Goal: Find contact information: Find contact information

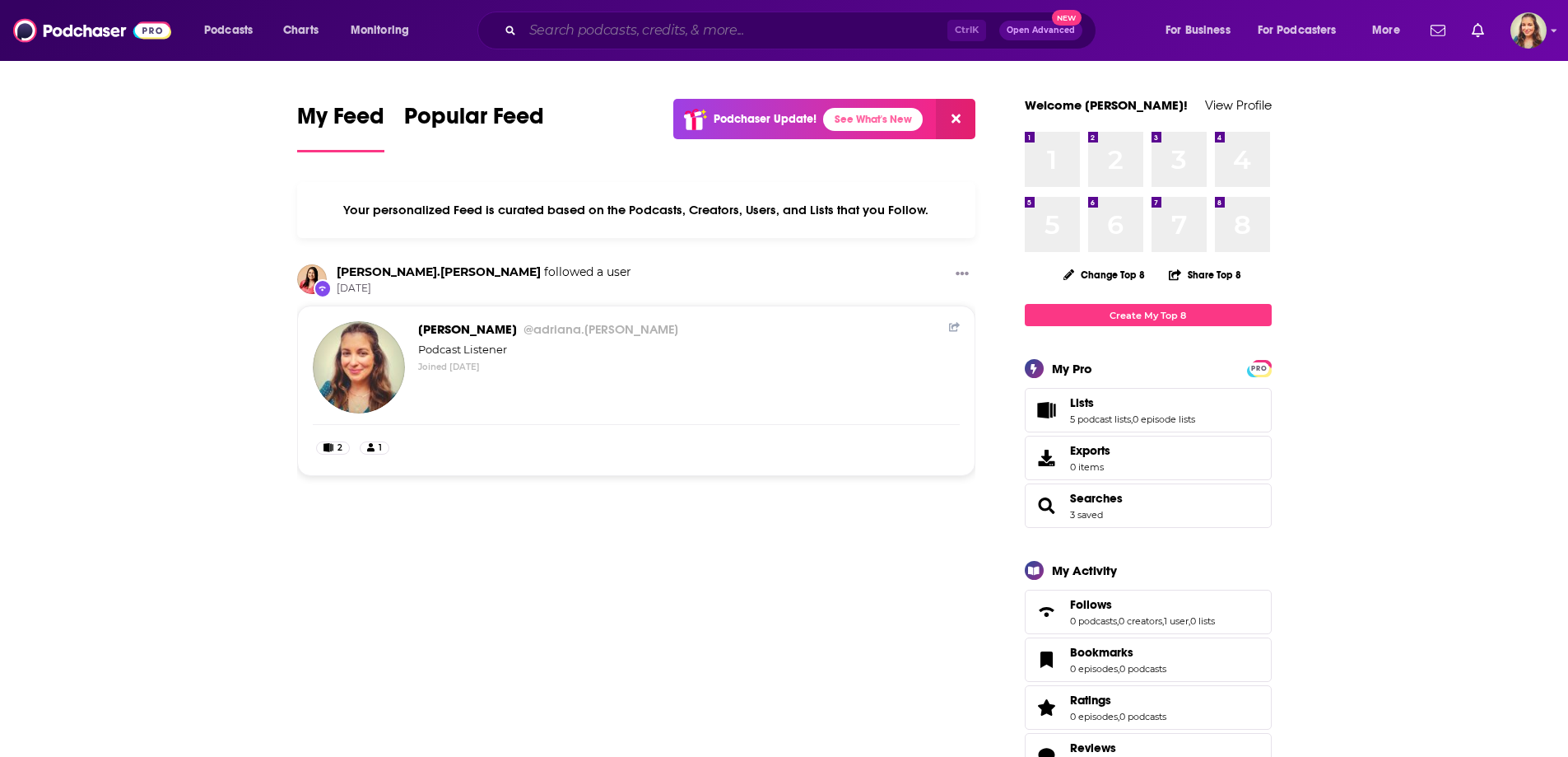
click at [583, 21] on input "Search podcasts, credits, & more..." at bounding box center [735, 31] width 425 height 27
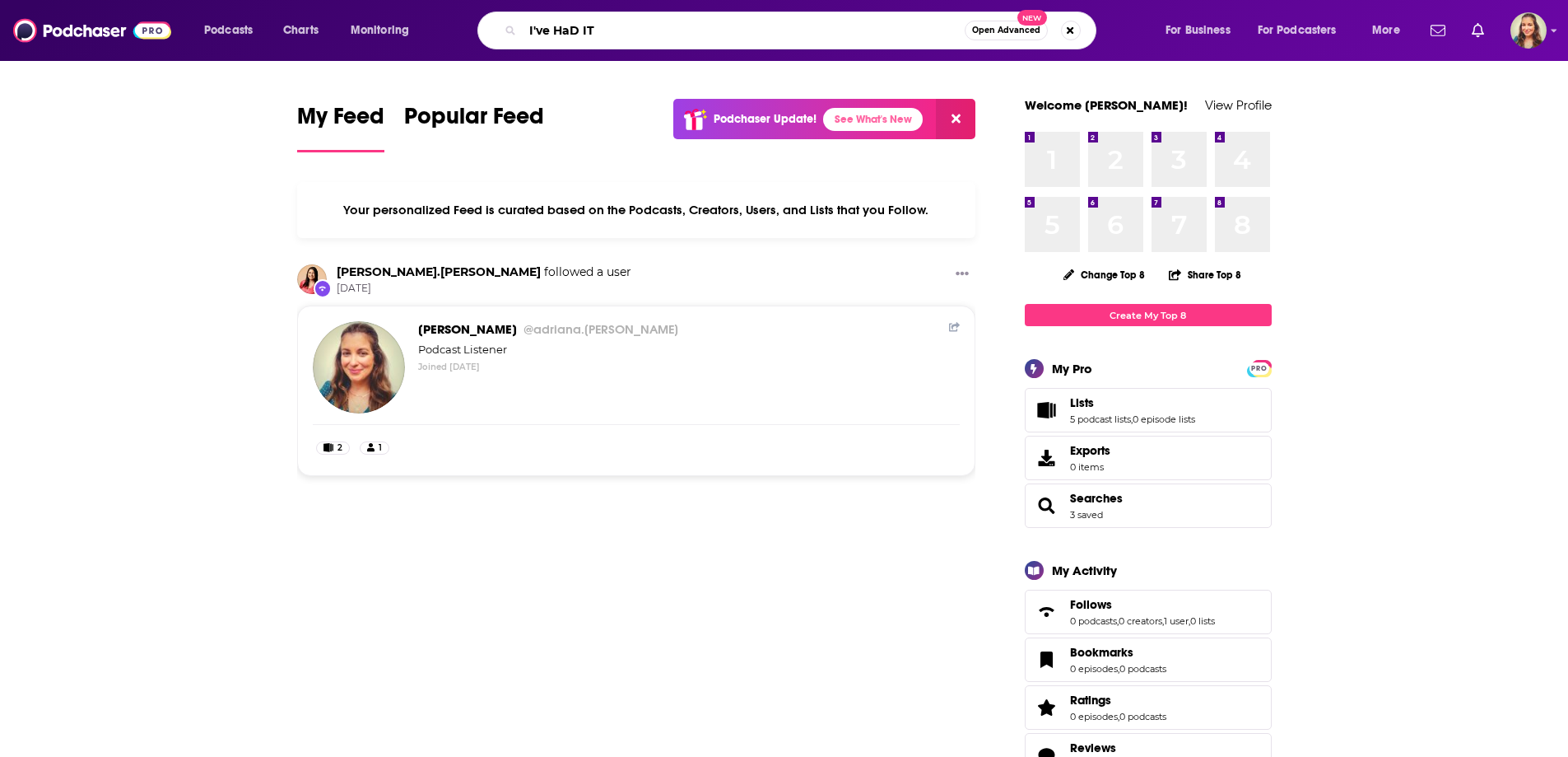
type input "I've HaD IT"
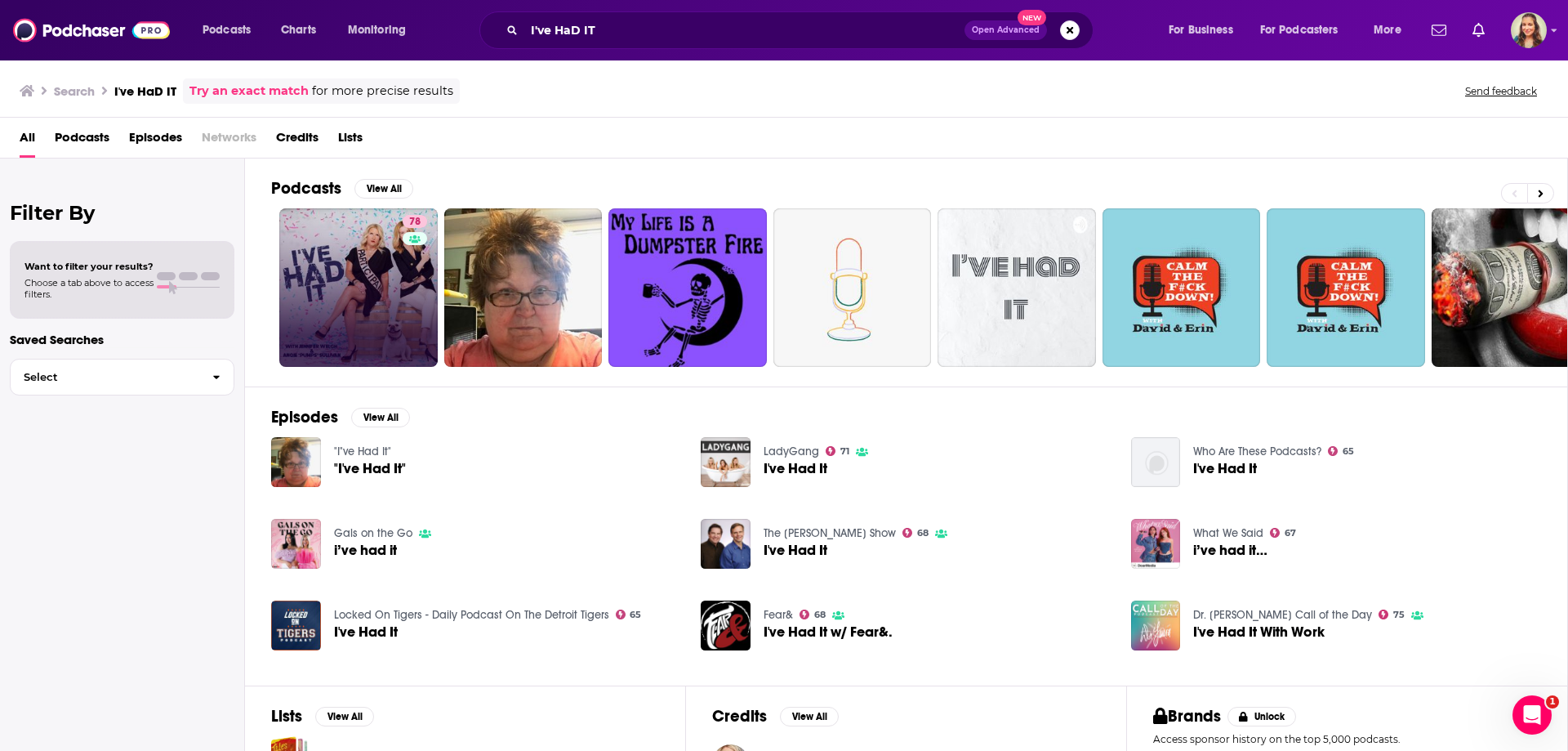
click at [331, 232] on link "78" at bounding box center [358, 287] width 159 height 159
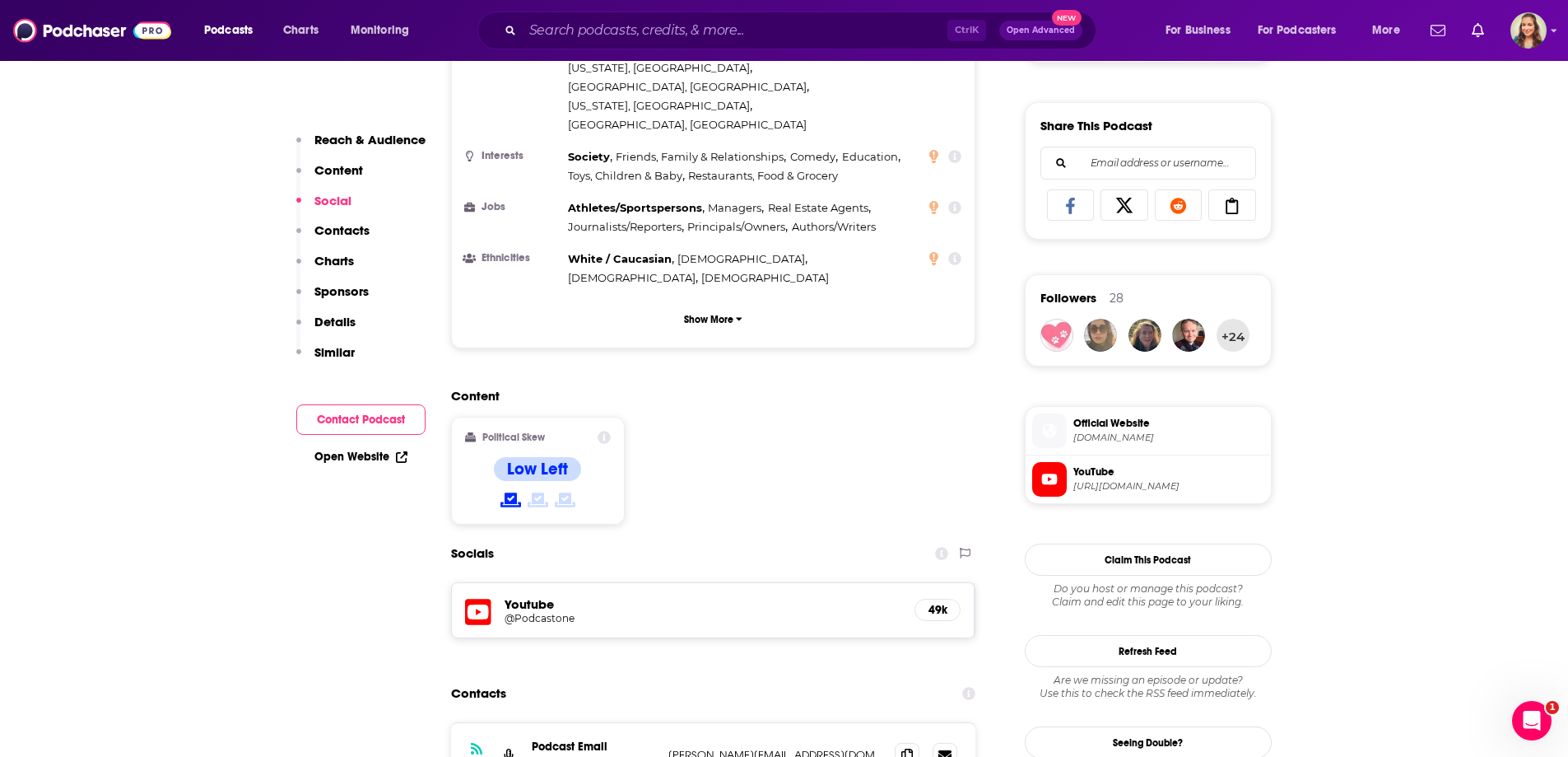
scroll to position [1236, 0]
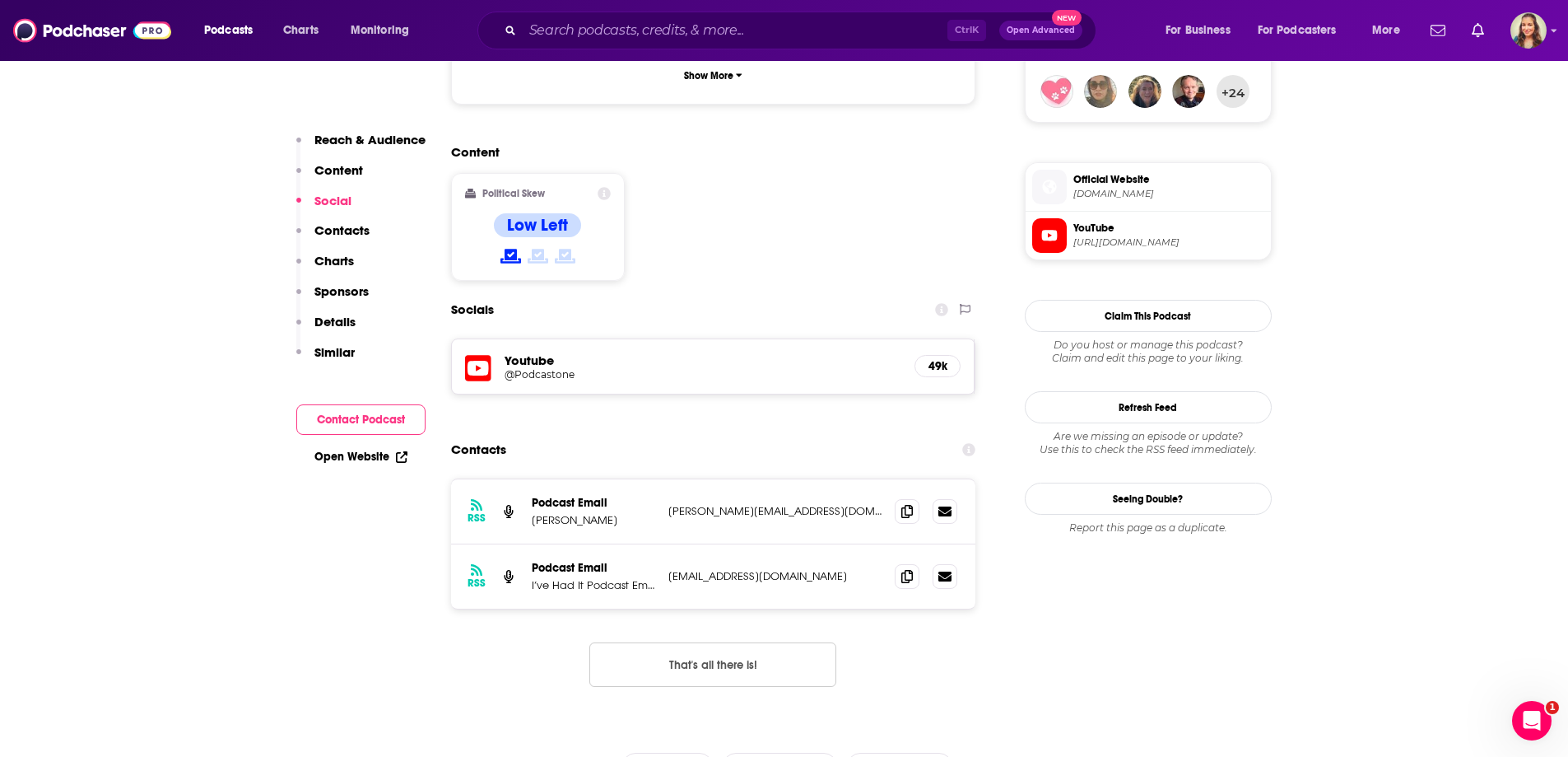
drag, startPoint x: 670, startPoint y: 411, endPoint x: 826, endPoint y: 417, distance: 156.1
click at [826, 479] on div "RSS Podcast Email [PERSON_NAME] [PERSON_NAME][EMAIL_ADDRESS][DOMAIN_NAME] [PERS…" at bounding box center [714, 512] width 525 height 65
copy div "[PERSON_NAME][EMAIL_ADDRESS][DOMAIN_NAME]"
